Goal: Information Seeking & Learning: Learn about a topic

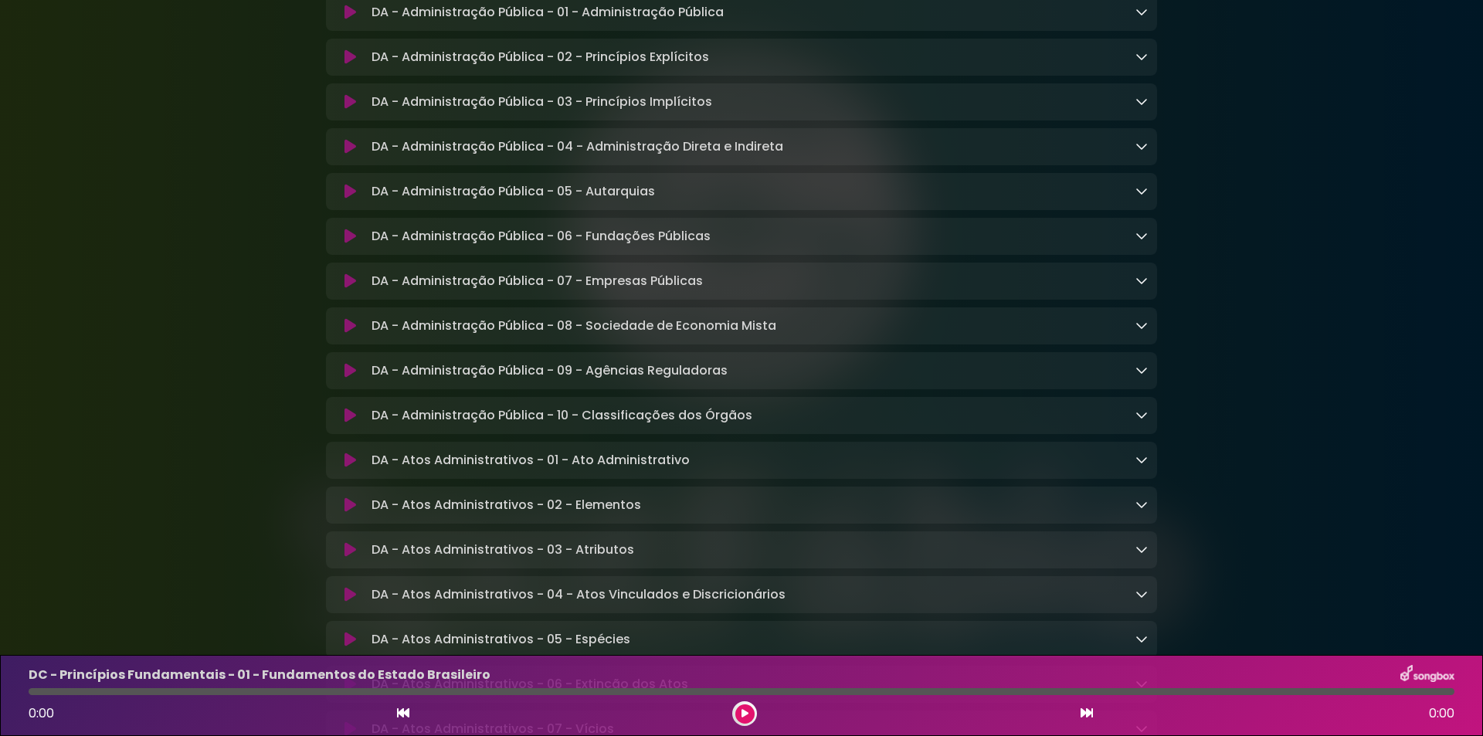
scroll to position [1545, 0]
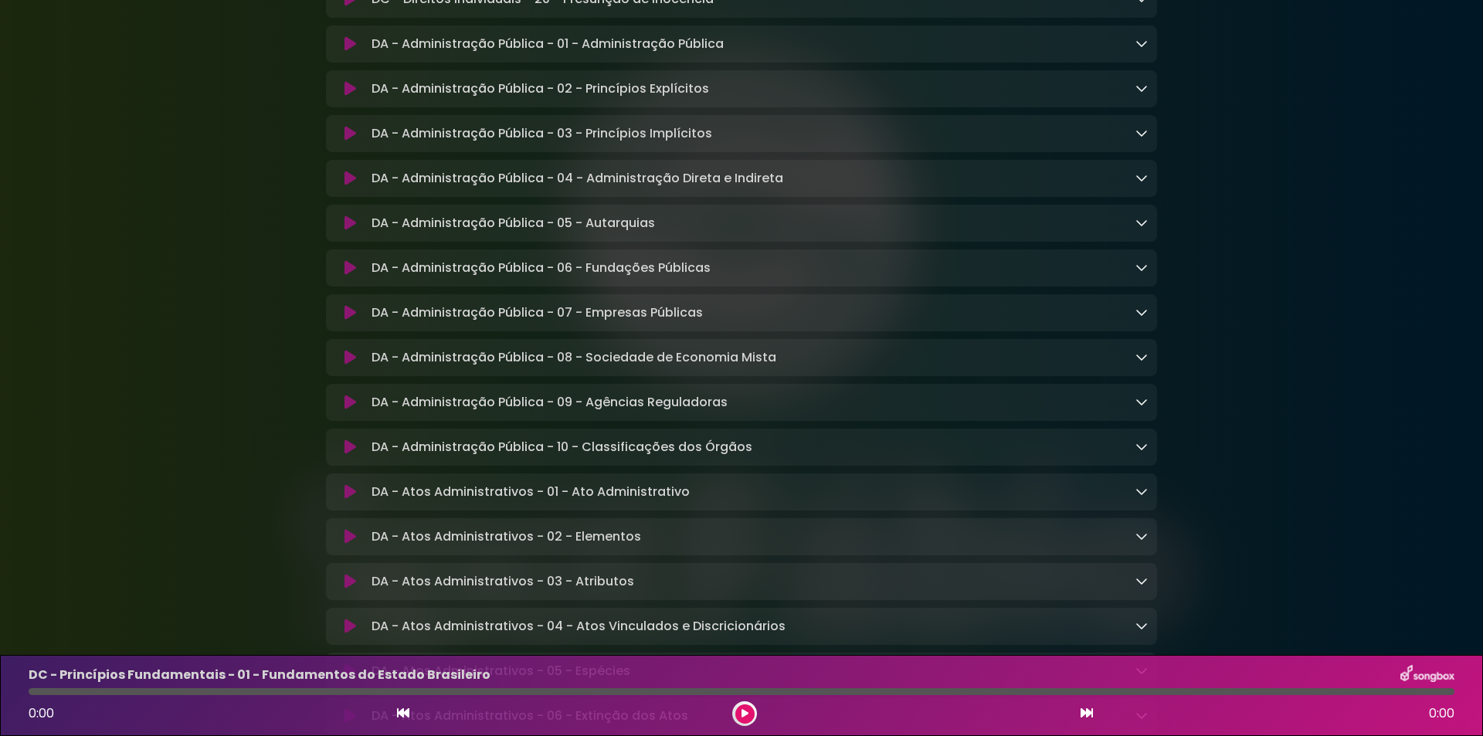
click at [345, 97] on icon at bounding box center [351, 88] width 12 height 15
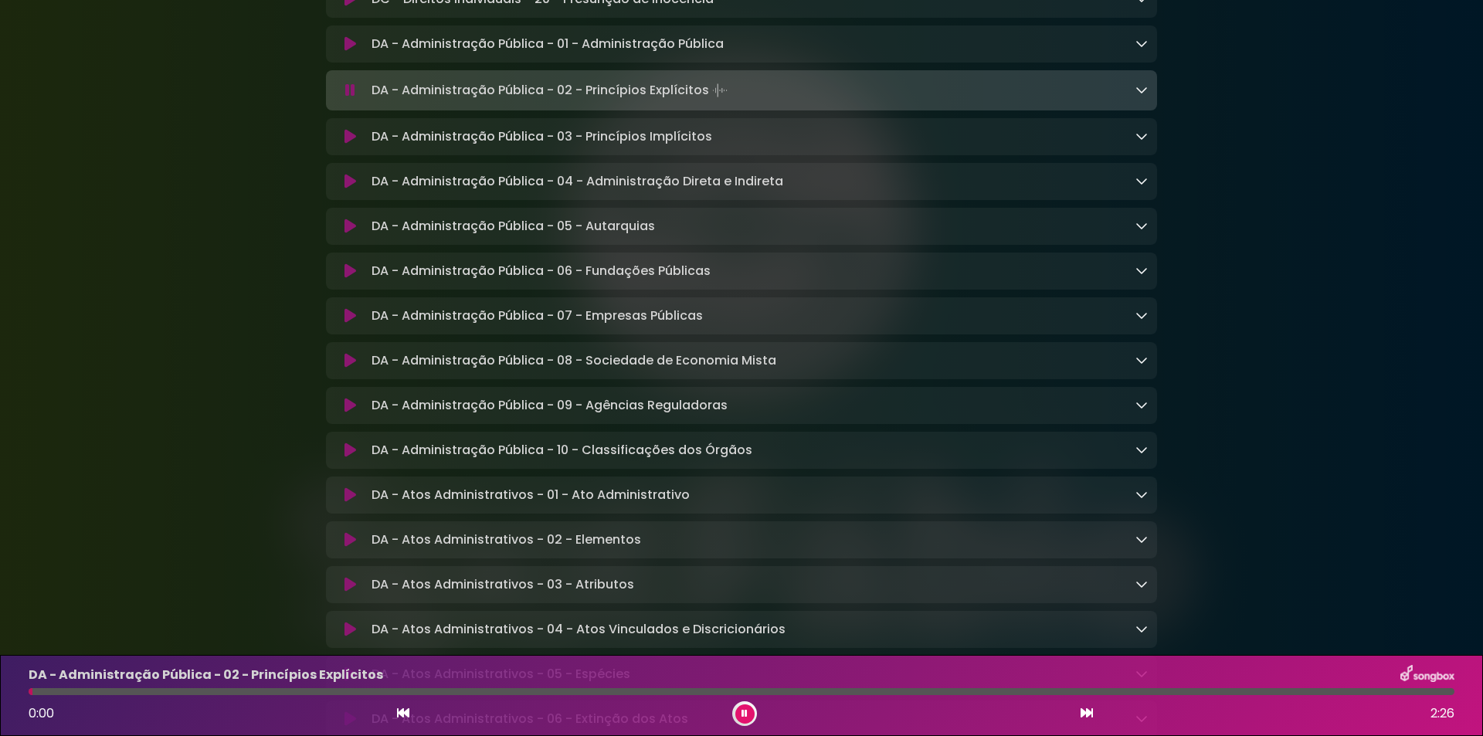
click at [351, 98] on icon at bounding box center [350, 90] width 10 height 15
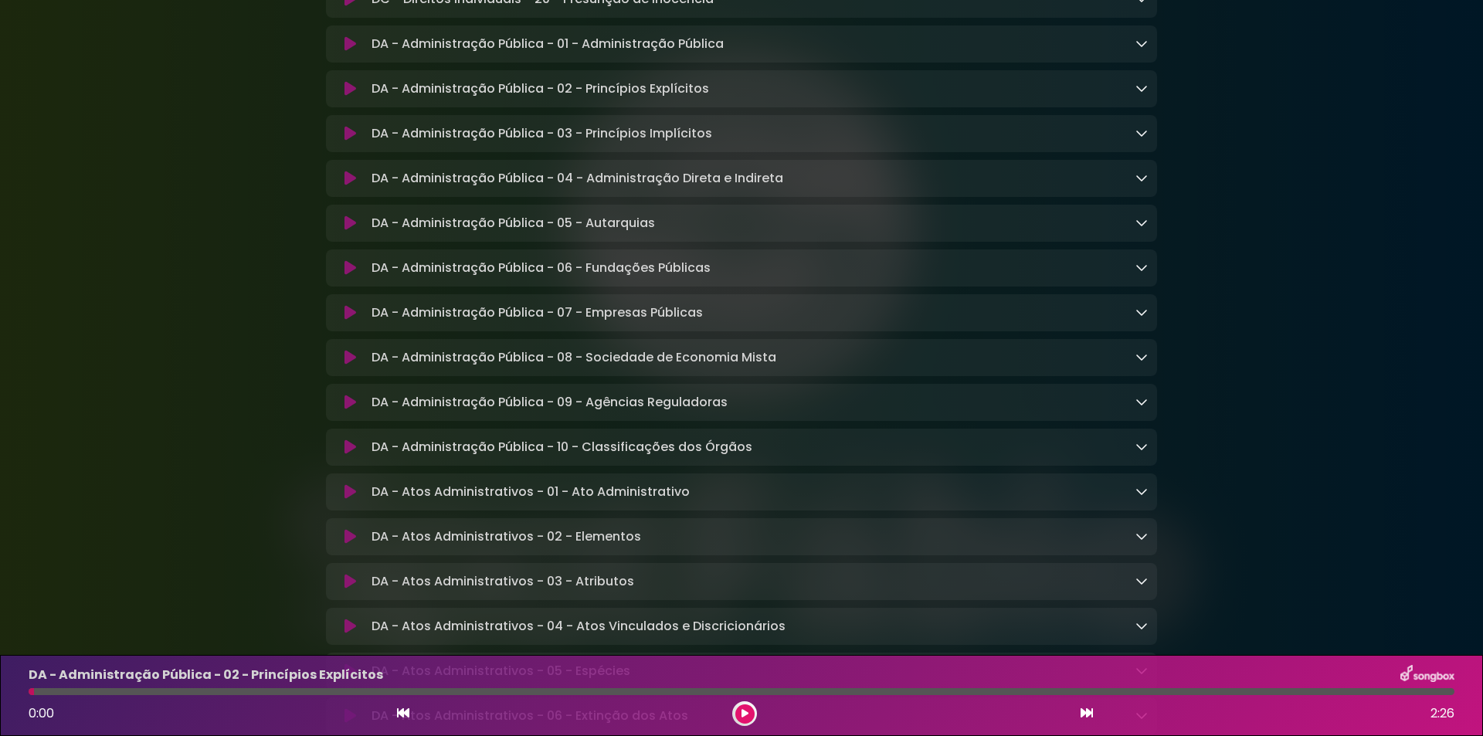
click at [1132, 98] on div "DA - Administração Pública - 02 - Princípios Explícitos Loading Track..." at bounding box center [756, 89] width 783 height 19
click at [1148, 98] on div "DA - Administração Pública - 02 - Princípios Explícitos Loading Track..." at bounding box center [741, 89] width 831 height 19
click at [1143, 94] on icon at bounding box center [1142, 88] width 12 height 12
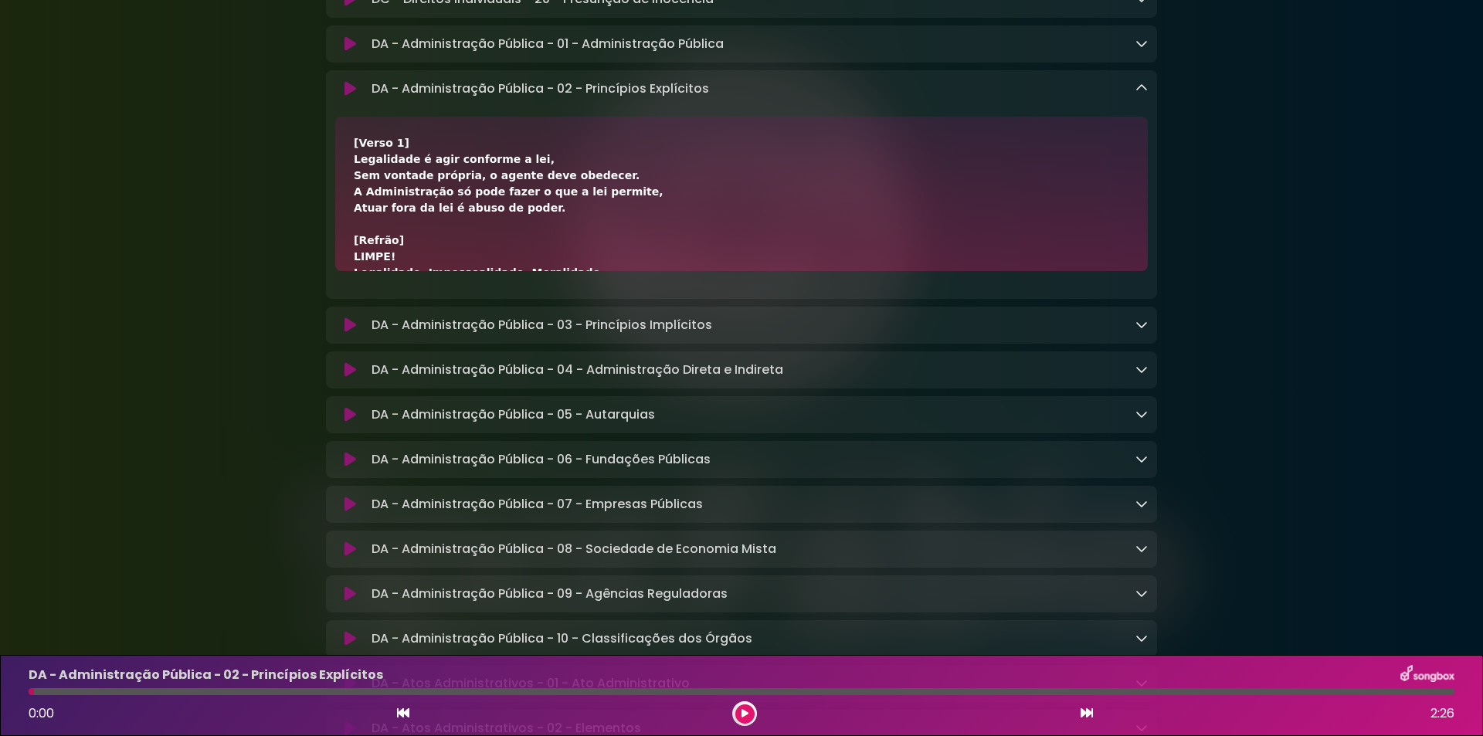
drag, startPoint x: 352, startPoint y: 182, endPoint x: 539, endPoint y: 236, distance: 194.8
click at [539, 236] on div "[Verso 1] Legalidade é agir conforme a lei, Sem vontade própria, o agente deve …" at bounding box center [741, 194] width 813 height 154
copy div "Legalidade é agir conforme a lei, Sem vontade própria, o agente deve obedecer. …"
click at [1137, 97] on link at bounding box center [1142, 89] width 12 height 18
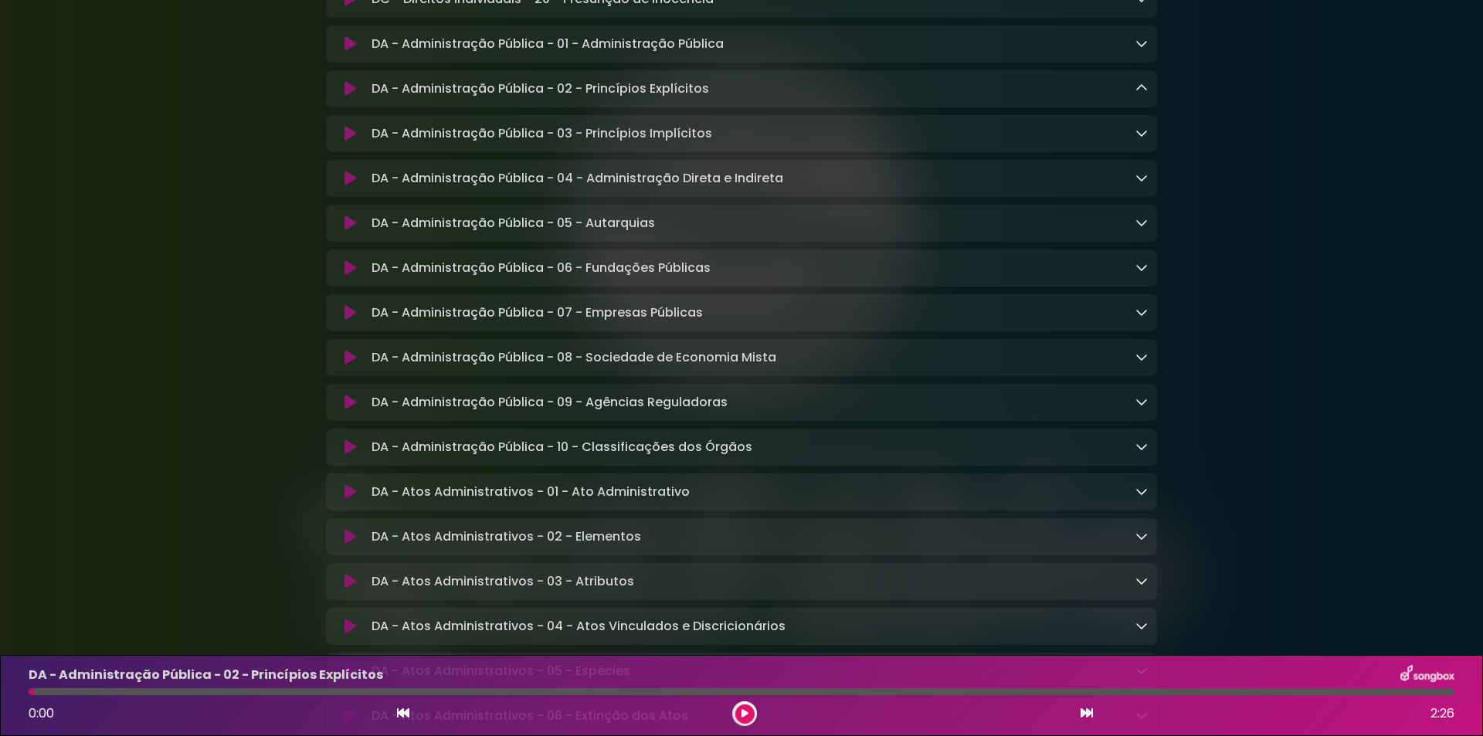
scroll to position [1751, 0]
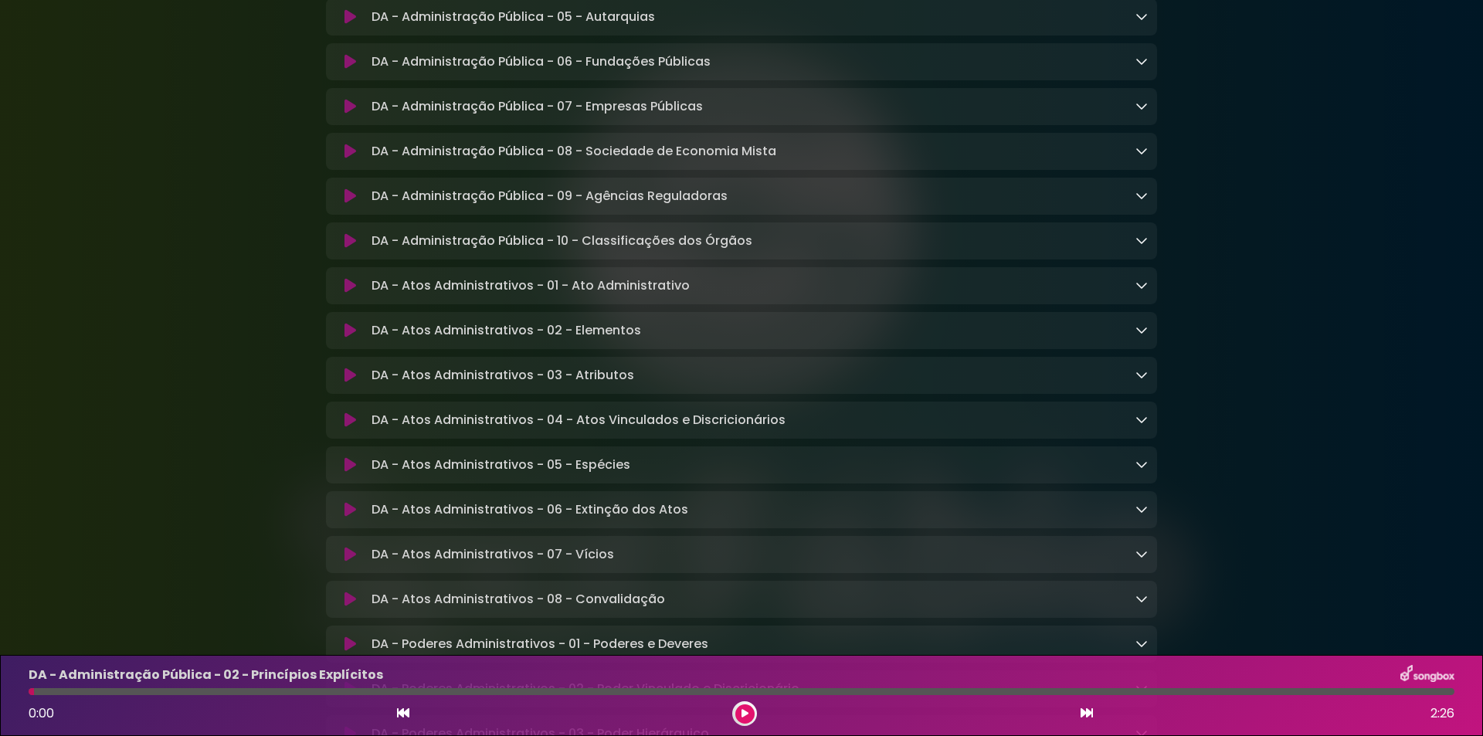
click at [1142, 336] on icon at bounding box center [1142, 330] width 12 height 12
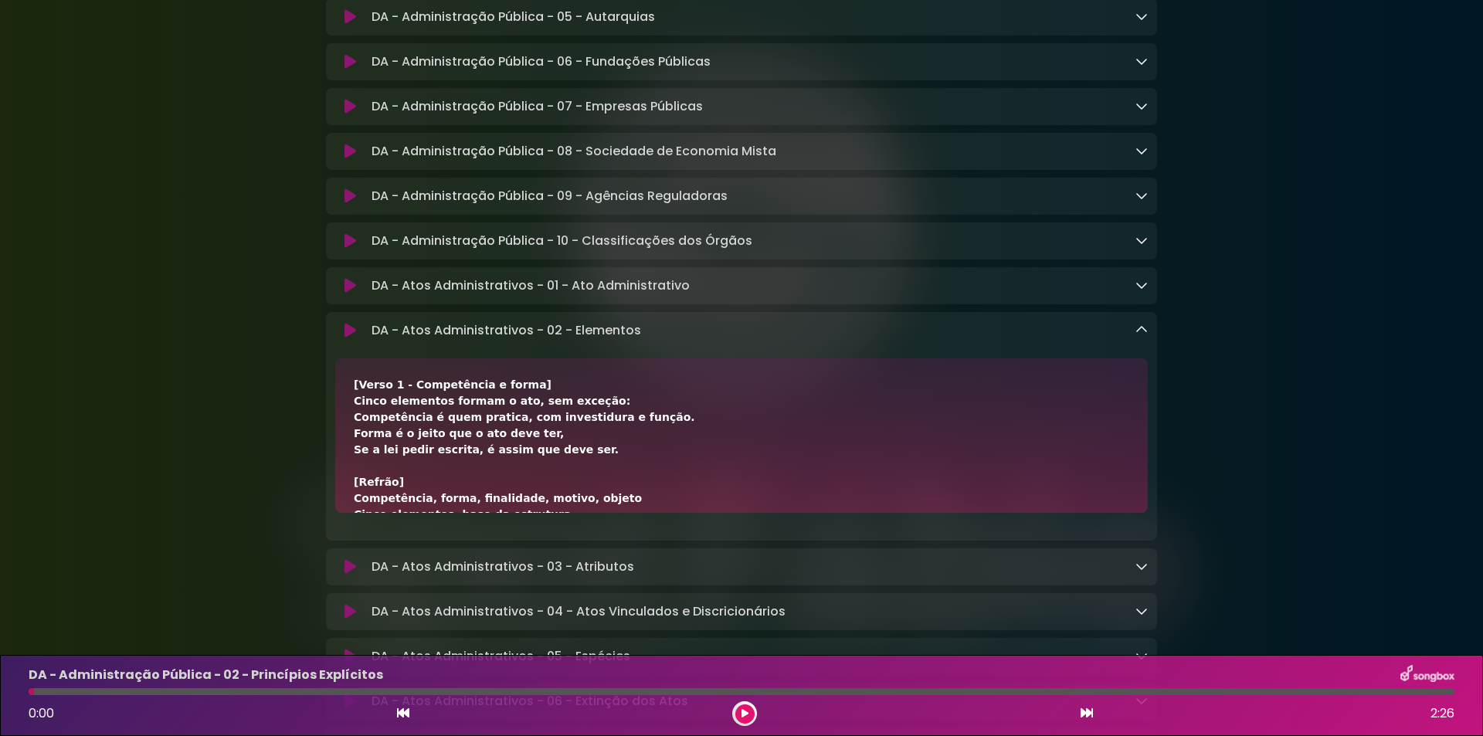
drag, startPoint x: 351, startPoint y: 433, endPoint x: 570, endPoint y: 478, distance: 223.9
click at [570, 478] on div "[Verso 1 - Competência e forma] Cinco elementos formam o ato, sem exceção: Comp…" at bounding box center [741, 435] width 813 height 154
copy div "Cinco elementos formam o ato, sem exceção: Competência é quem pratica, com inve…"
click at [1135, 340] on div "DA - Atos Administrativos - 02 - Elementos Loading Track..." at bounding box center [756, 330] width 783 height 19
click at [1136, 336] on icon at bounding box center [1142, 330] width 12 height 12
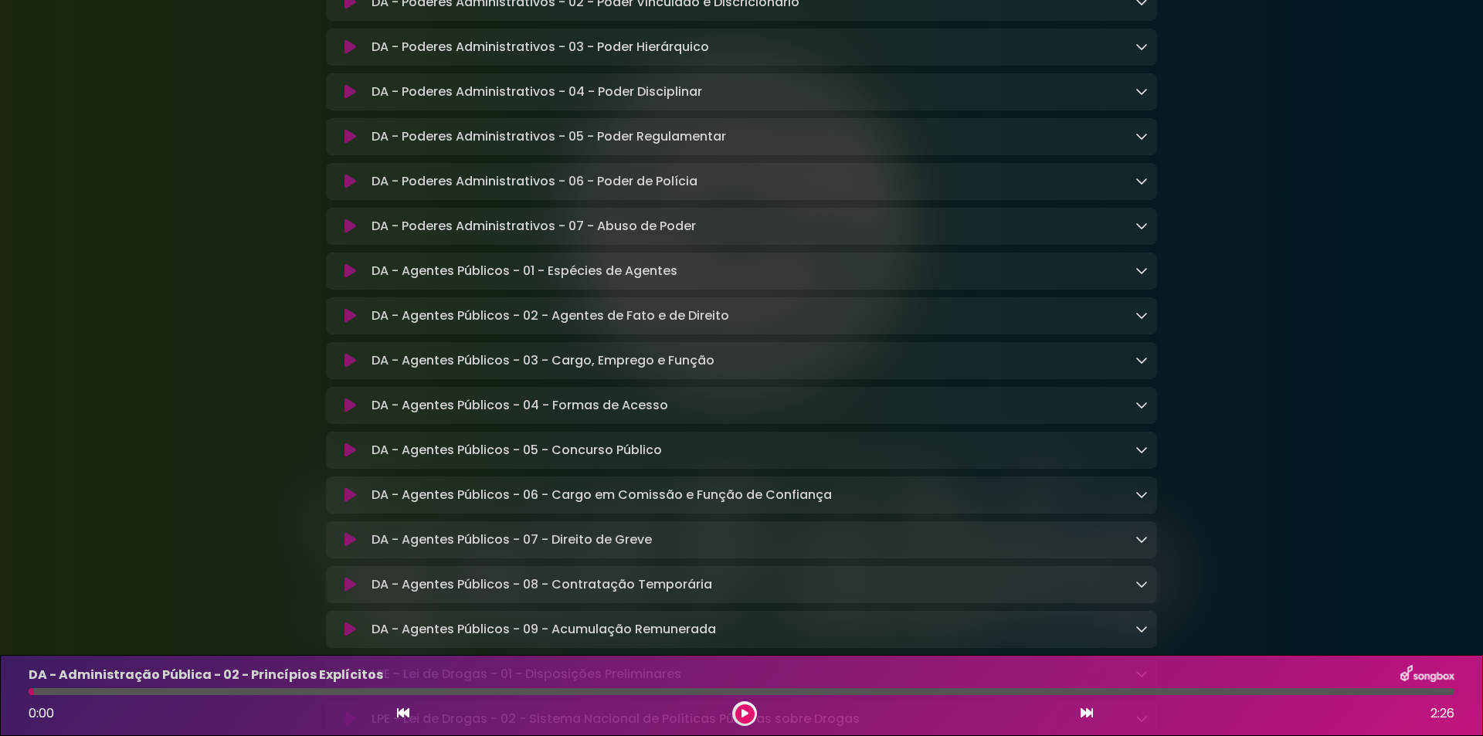
scroll to position [2472, 0]
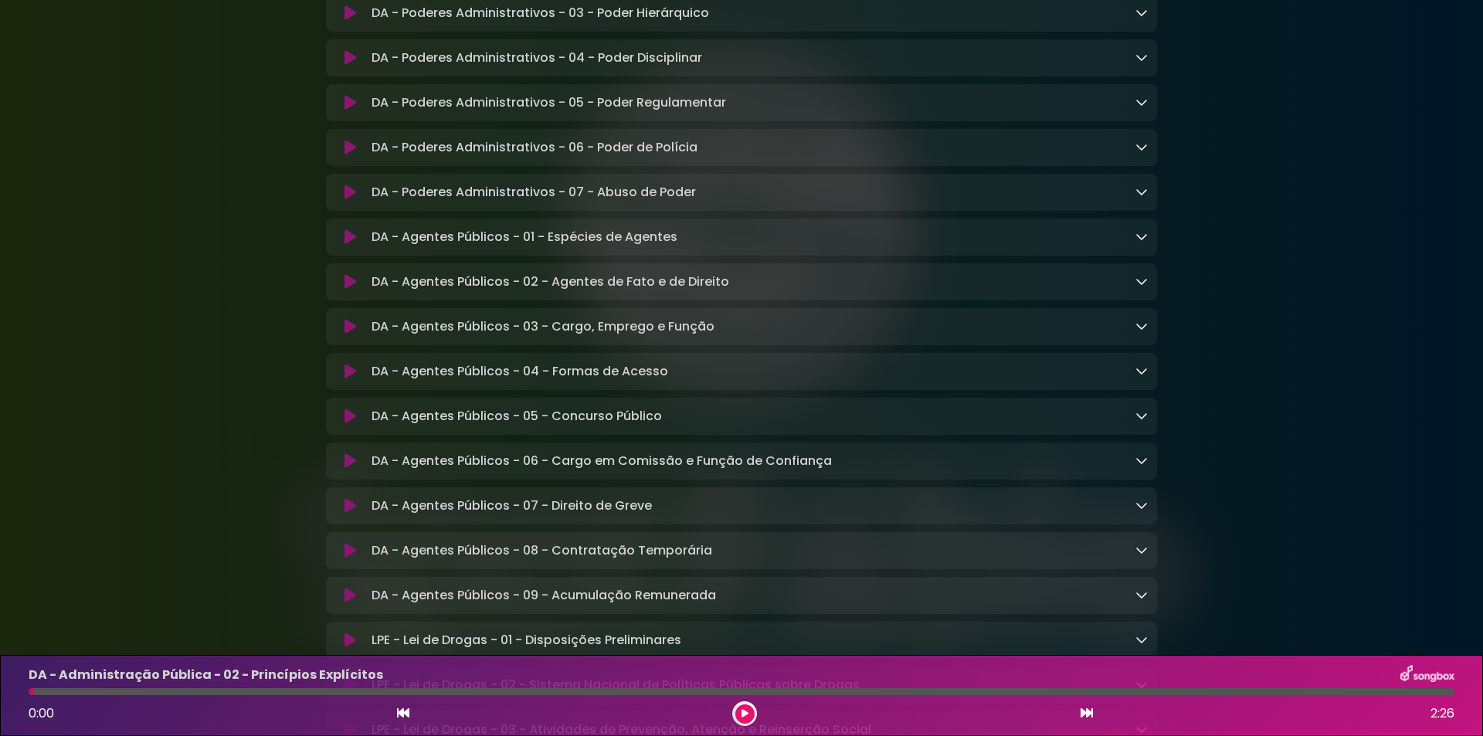
click at [1132, 426] on div "DA - Agentes Públicos - 05 - Concurso Público Loading Track..." at bounding box center [756, 416] width 783 height 19
click at [1144, 422] on icon at bounding box center [1142, 415] width 12 height 12
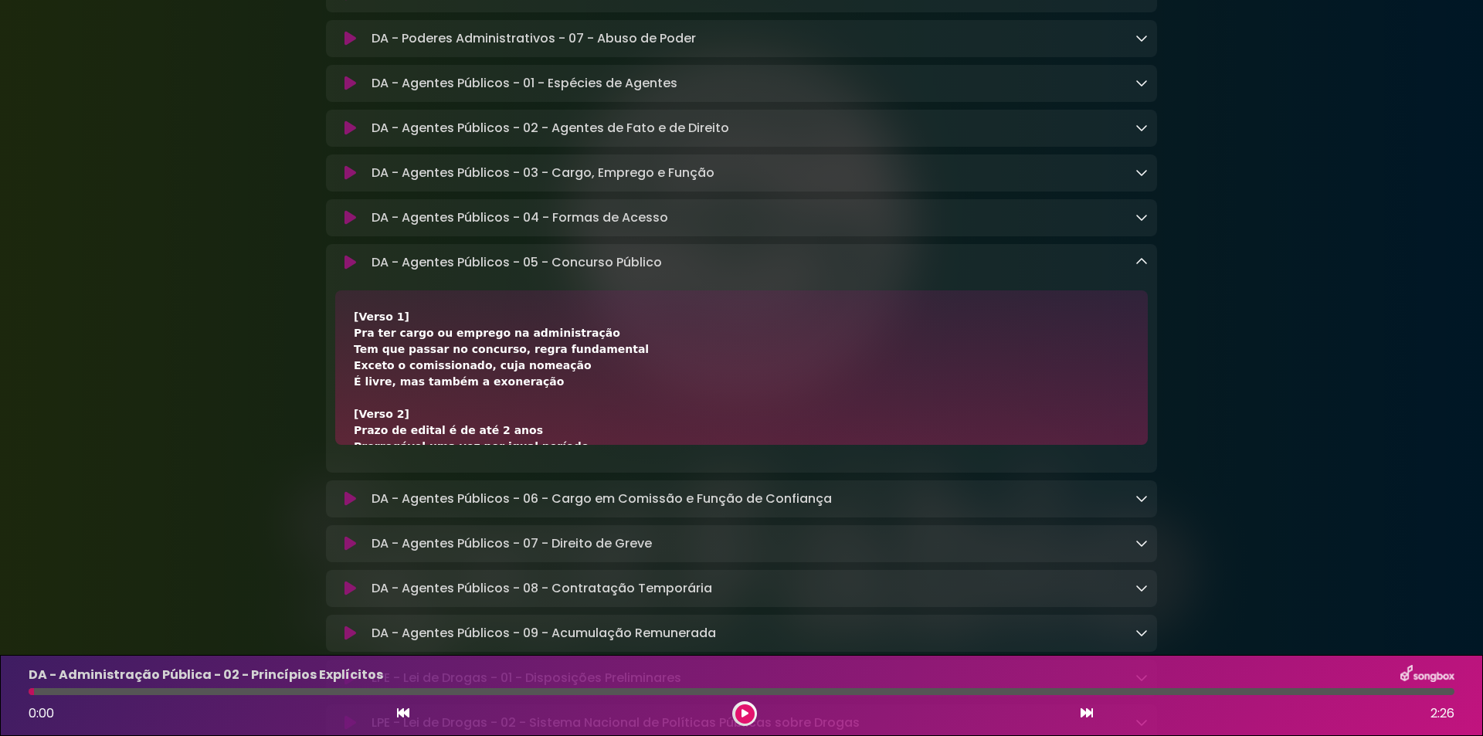
scroll to position [2678, 0]
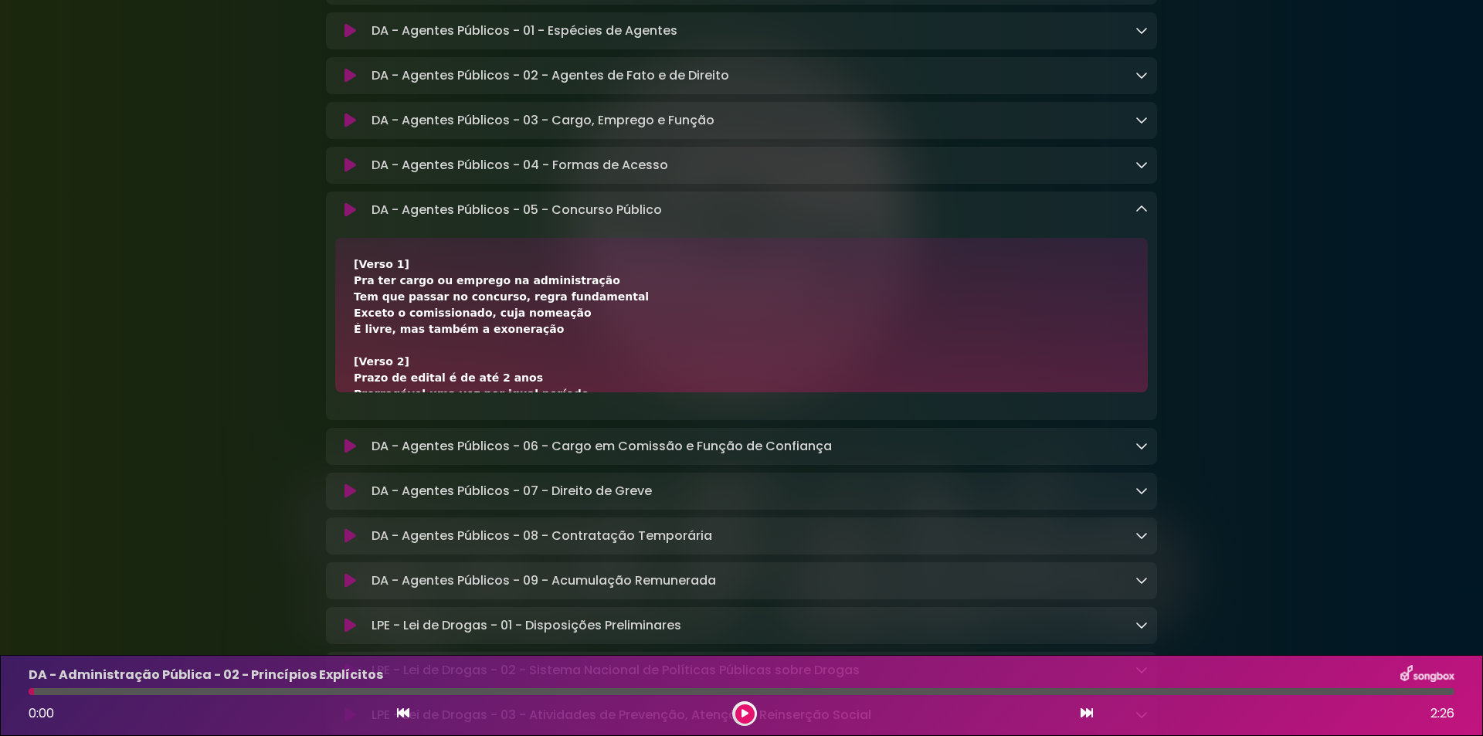
click at [744, 711] on icon at bounding box center [745, 713] width 7 height 9
click at [744, 711] on icon at bounding box center [745, 713] width 6 height 9
click at [347, 218] on icon at bounding box center [351, 209] width 12 height 15
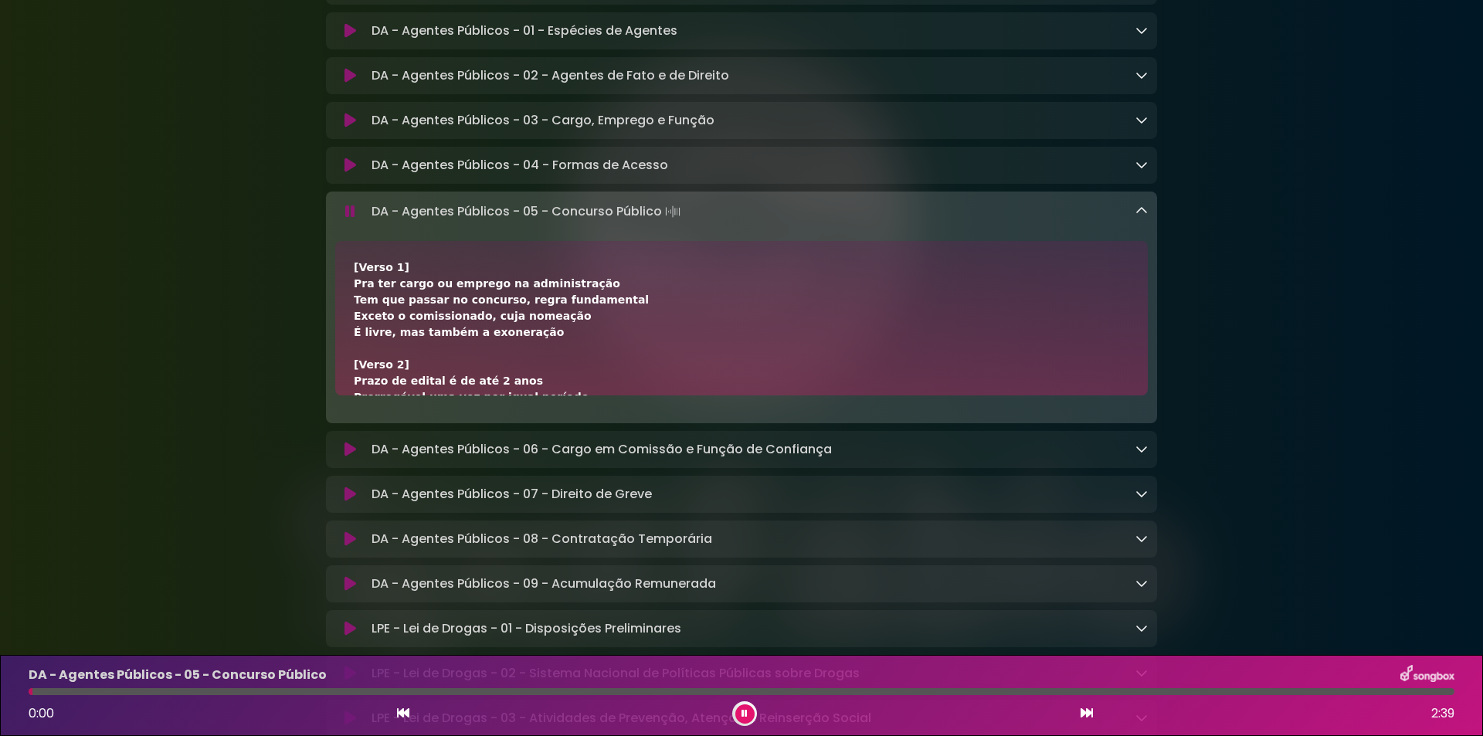
drag, startPoint x: 354, startPoint y: 325, endPoint x: 531, endPoint y: 377, distance: 184.3
click at [531, 377] on div "[Verso 1] Pra ter cargo ou emprego na administração Tem que passar no concurso,…" at bounding box center [742, 446] width 776 height 373
copy div "Pra ter cargo ou emprego na administração Tem que passar no concurso, regra fun…"
click at [748, 705] on button at bounding box center [744, 714] width 19 height 19
